Goal: Information Seeking & Learning: Learn about a topic

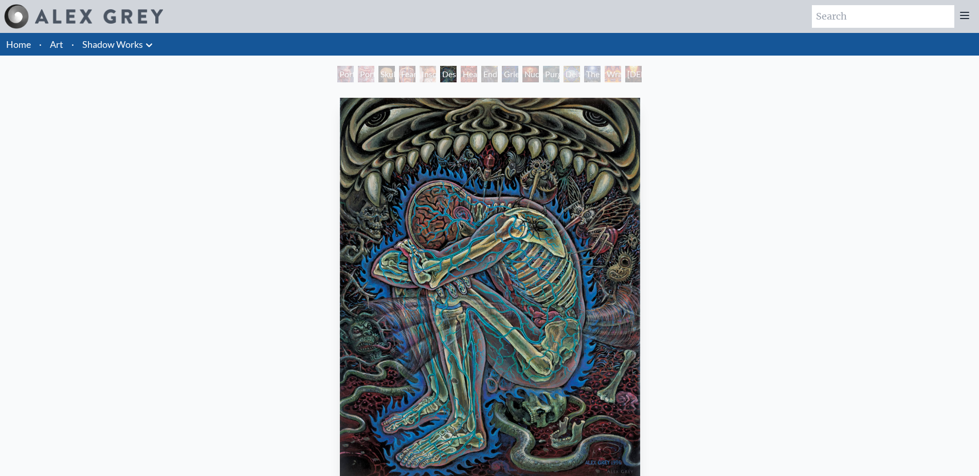
click at [515, 203] on img "6 / 15" at bounding box center [490, 288] width 300 height 380
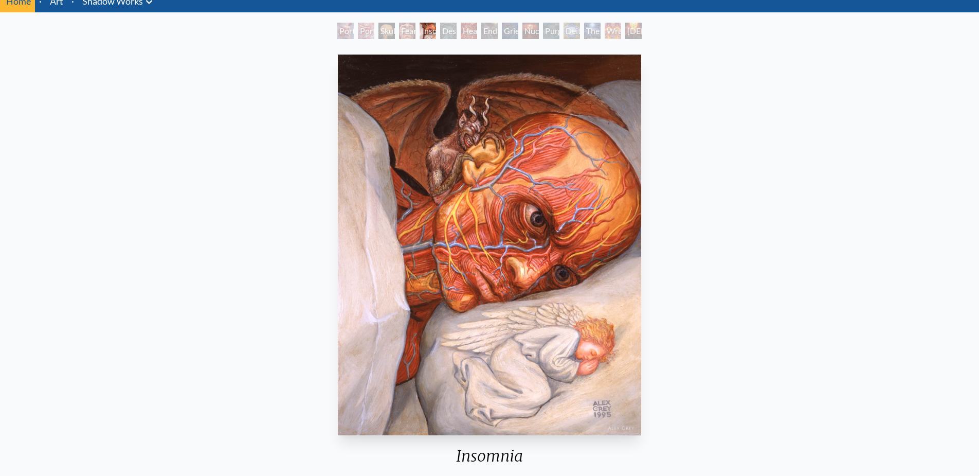
scroll to position [51, 0]
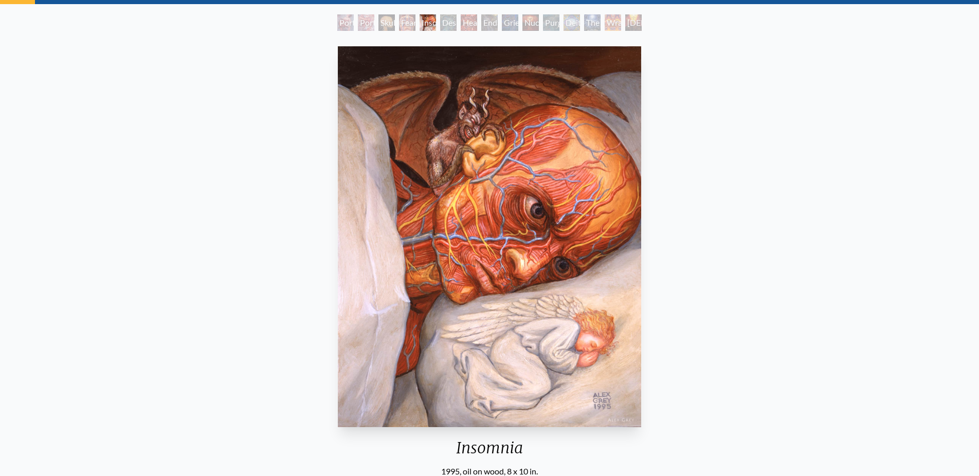
click at [386, 227] on img "5 / 15" at bounding box center [490, 236] width 304 height 380
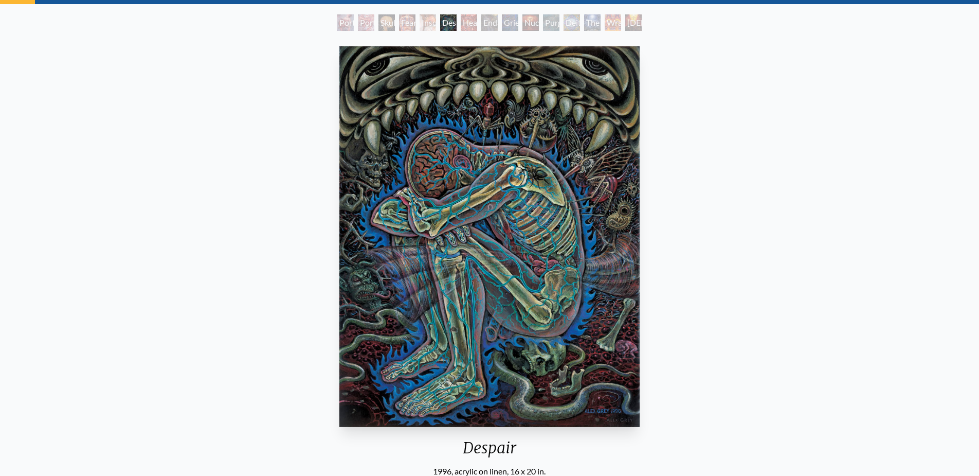
click at [567, 236] on img "6 / 15" at bounding box center [489, 236] width 300 height 380
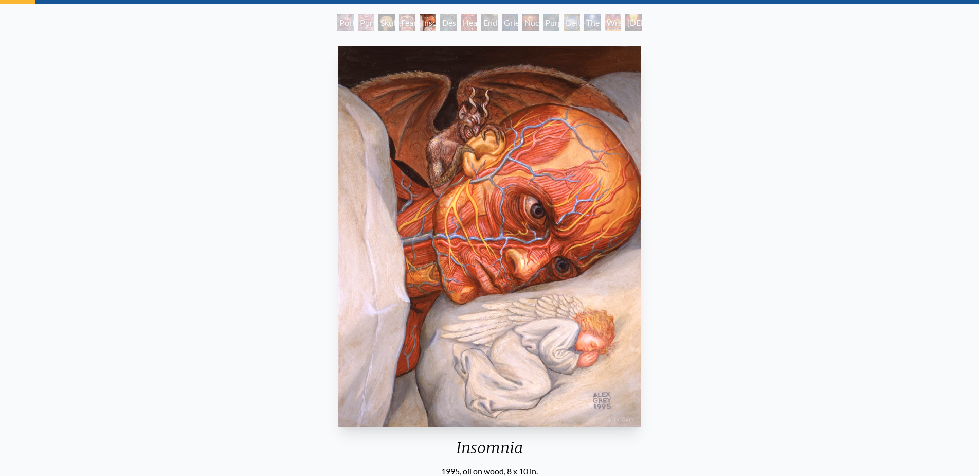
click at [657, 230] on div "Insomnia 1995, oil on wood, 8 x 10 in. Visit the CoSM Shop" at bounding box center [489, 296] width 962 height 509
click at [633, 229] on img "5 / 15" at bounding box center [490, 236] width 304 height 380
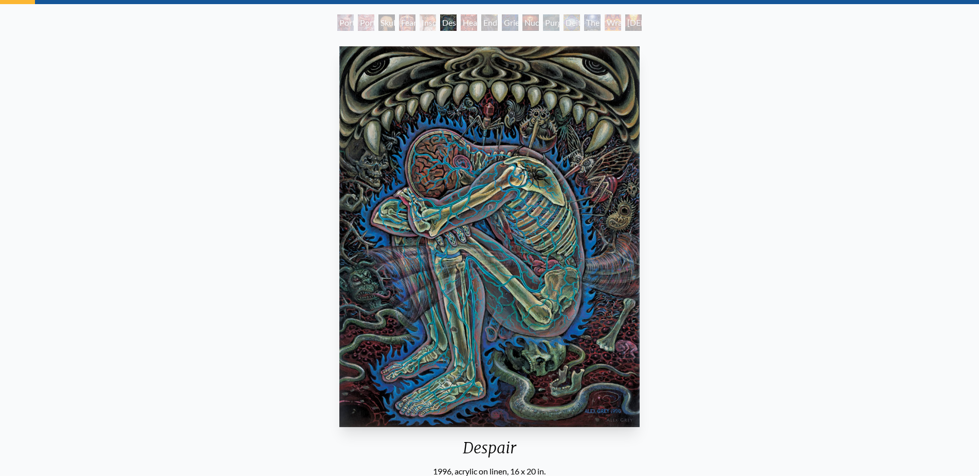
click at [633, 229] on img "6 / 15" at bounding box center [489, 236] width 300 height 380
click at [426, 19] on div "Insomnia" at bounding box center [428, 22] width 16 height 16
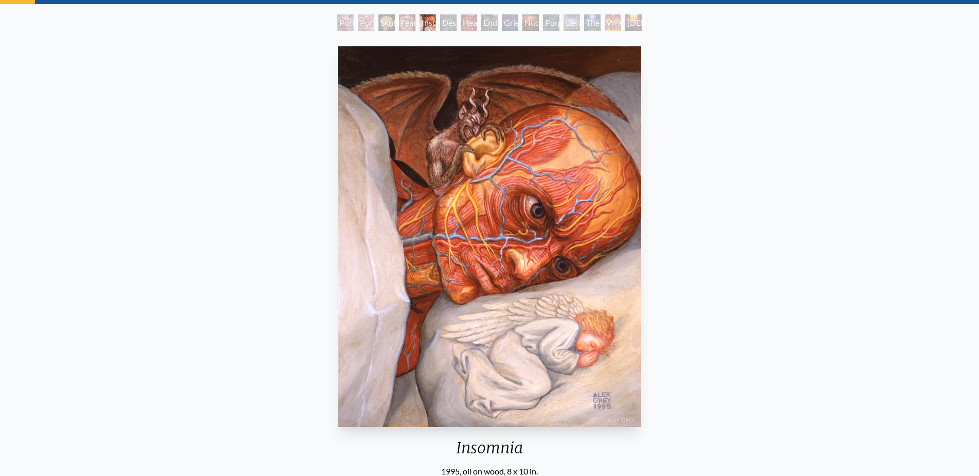
click at [420, 20] on div "Insomnia" at bounding box center [428, 22] width 16 height 16
click at [390, 24] on div "Skull Fetus" at bounding box center [386, 22] width 16 height 16
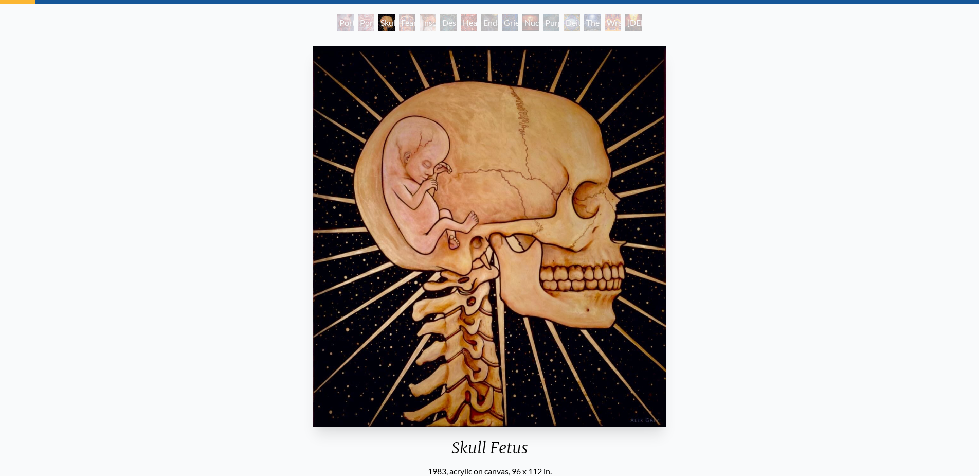
click at [358, 25] on div "Portrait of an Artist 1" at bounding box center [366, 22] width 16 height 16
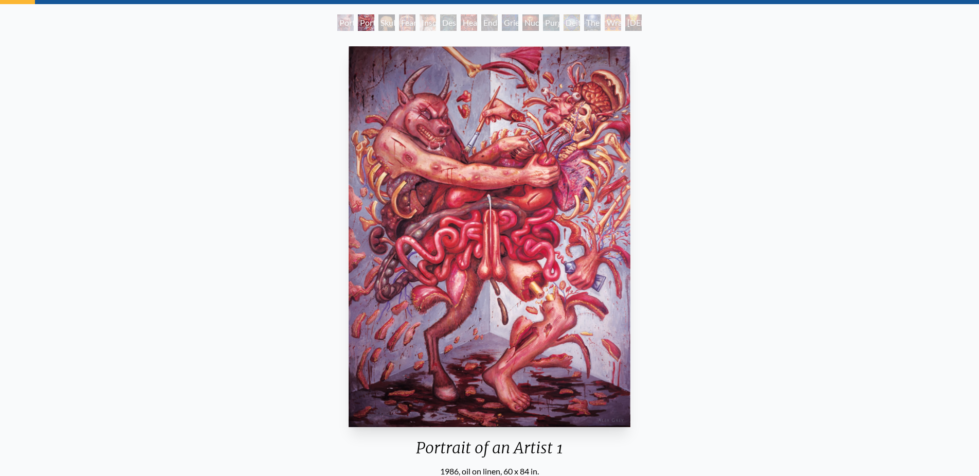
click at [344, 25] on div "Portrait of an Artist 2" at bounding box center [345, 22] width 16 height 16
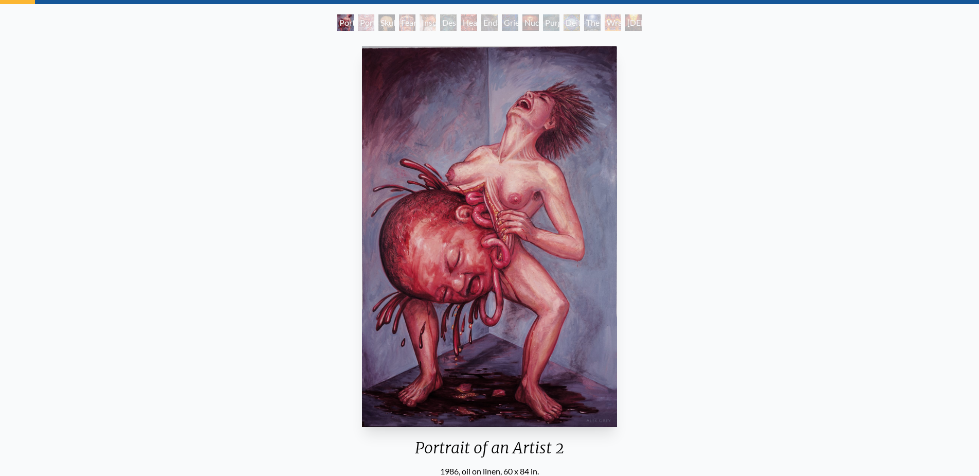
click at [631, 29] on div "[DEMOGRAPHIC_DATA] & the Two Thieves" at bounding box center [633, 22] width 16 height 16
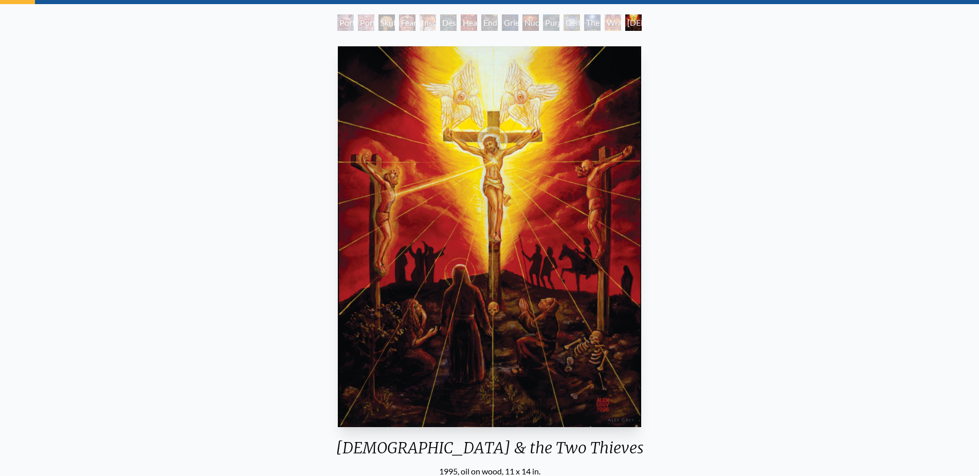
click at [612, 29] on div "Wrathful Deity" at bounding box center [613, 22] width 16 height 16
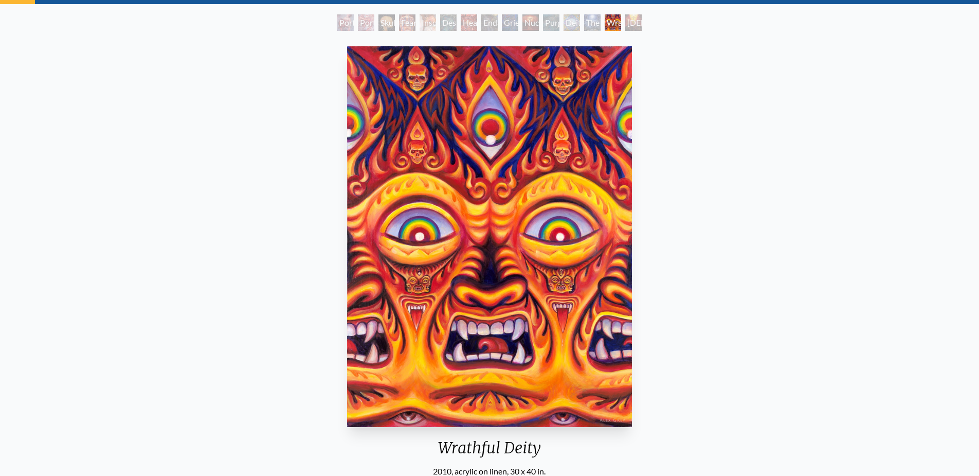
click at [567, 22] on div "Deities & Demons Drinking from the Milky Pool" at bounding box center [571, 22] width 16 height 16
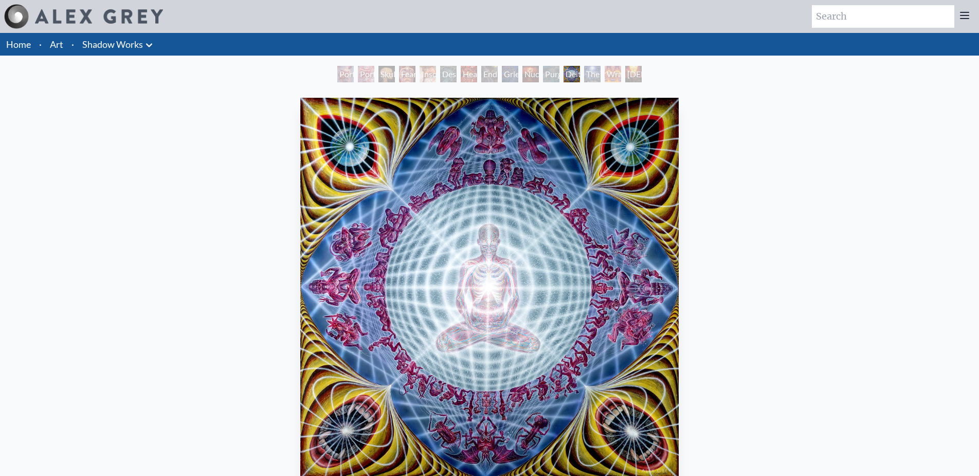
click at [550, 78] on div "Purging" at bounding box center [551, 74] width 16 height 16
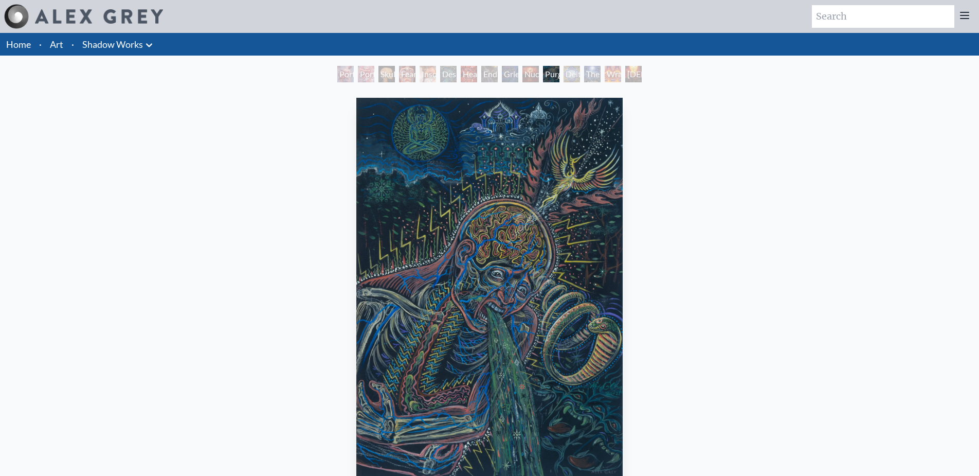
click at [522, 78] on div "Nuclear Crucifixion" at bounding box center [530, 74] width 16 height 16
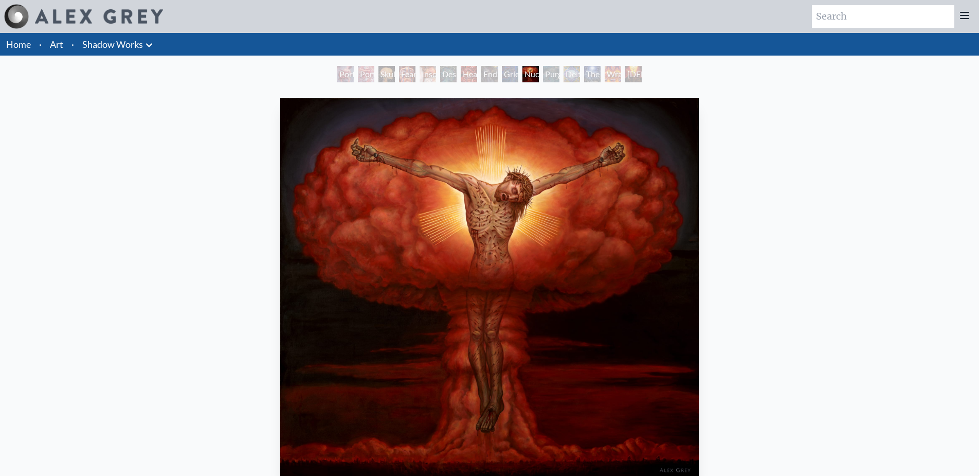
click at [486, 76] on div "Endarkenment" at bounding box center [489, 74] width 16 height 16
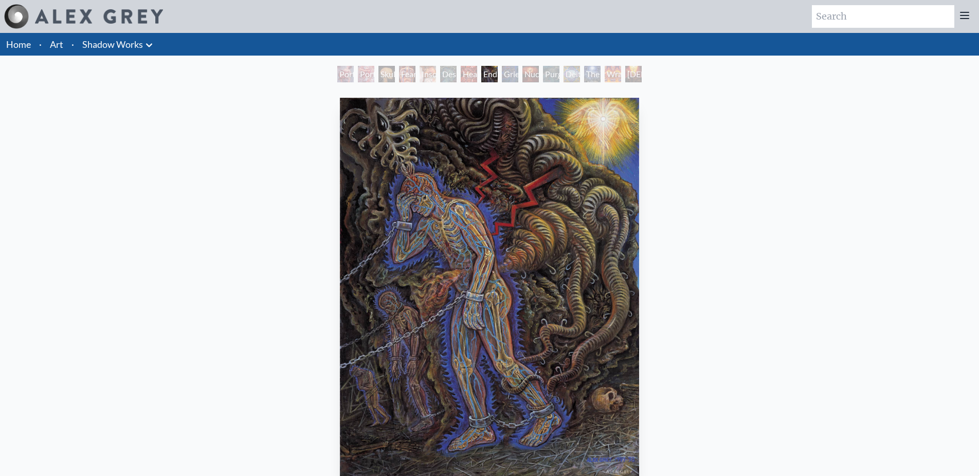
click at [525, 79] on div "Nuclear Crucifixion" at bounding box center [530, 74] width 16 height 16
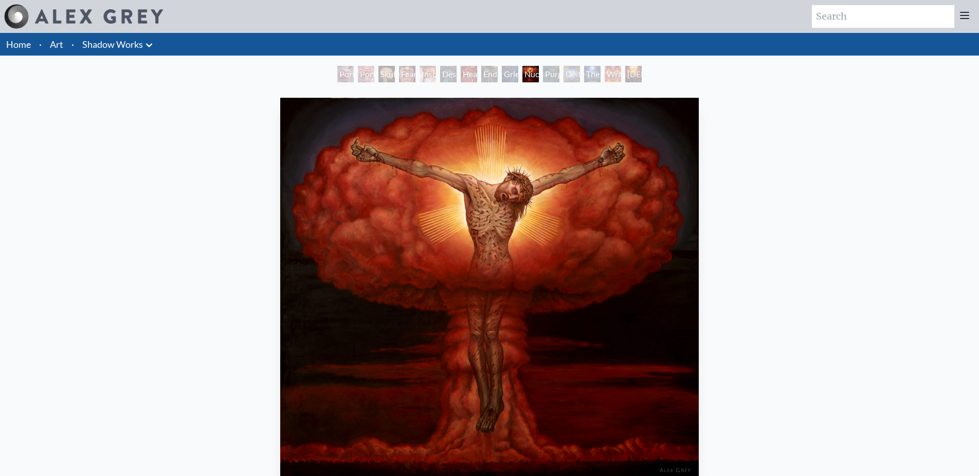
click at [461, 79] on div "Headache" at bounding box center [469, 74] width 16 height 16
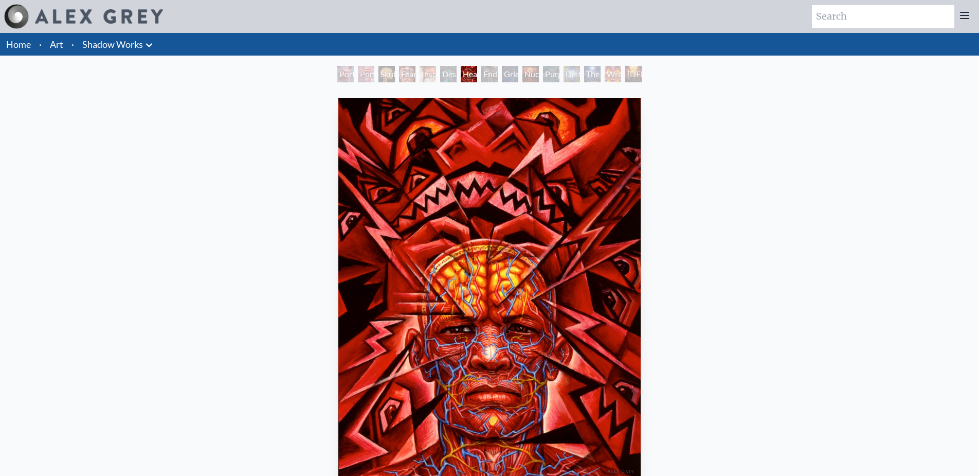
click at [444, 76] on div "Despair" at bounding box center [448, 74] width 16 height 16
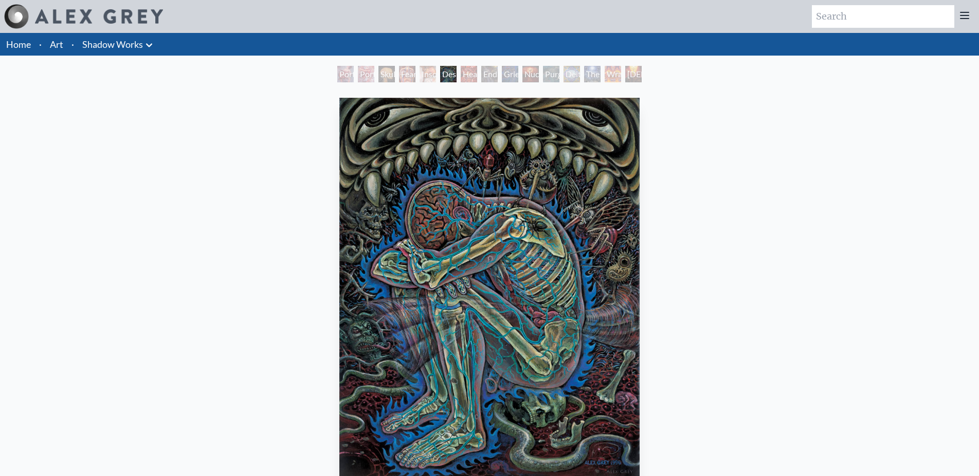
click at [63, 43] on li "Art" at bounding box center [57, 44] width 22 height 23
click at [95, 43] on link "Shadow Works" at bounding box center [112, 44] width 61 height 14
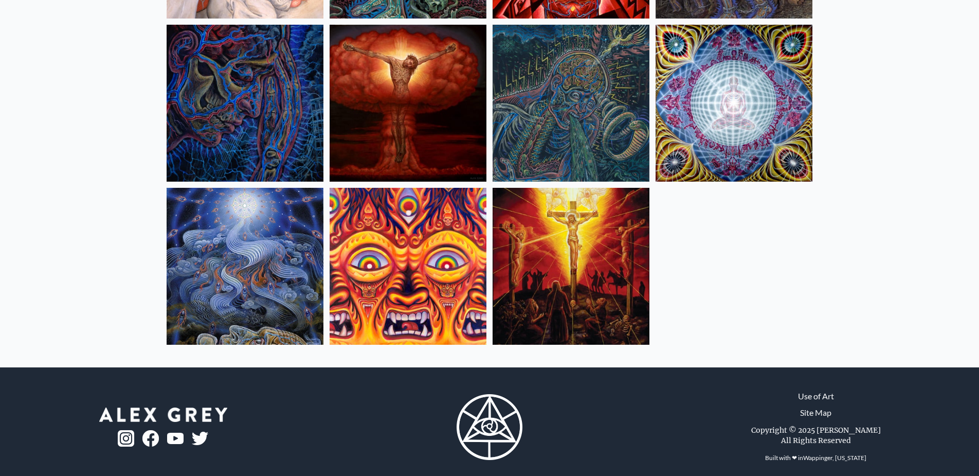
scroll to position [427, 0]
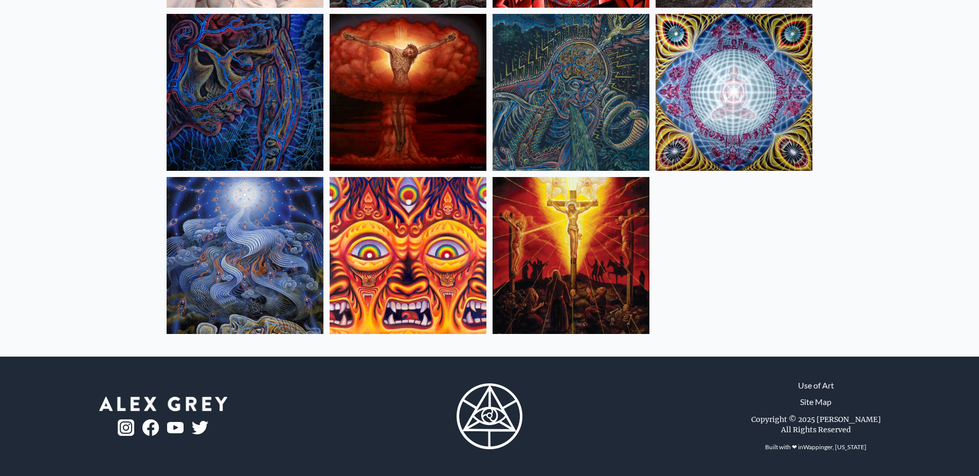
click at [124, 420] on img at bounding box center [126, 427] width 16 height 16
